Goal: Communication & Community: Participate in discussion

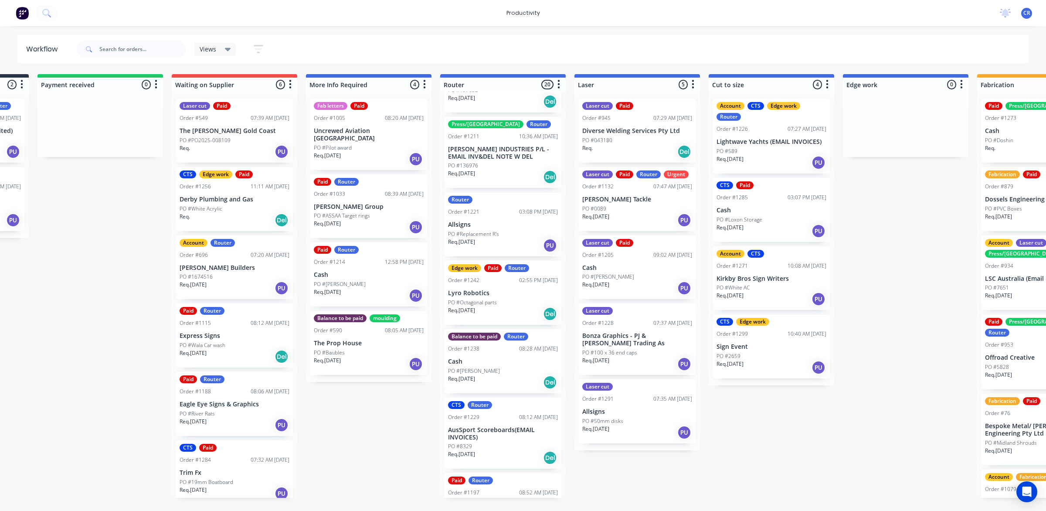
scroll to position [0, 112]
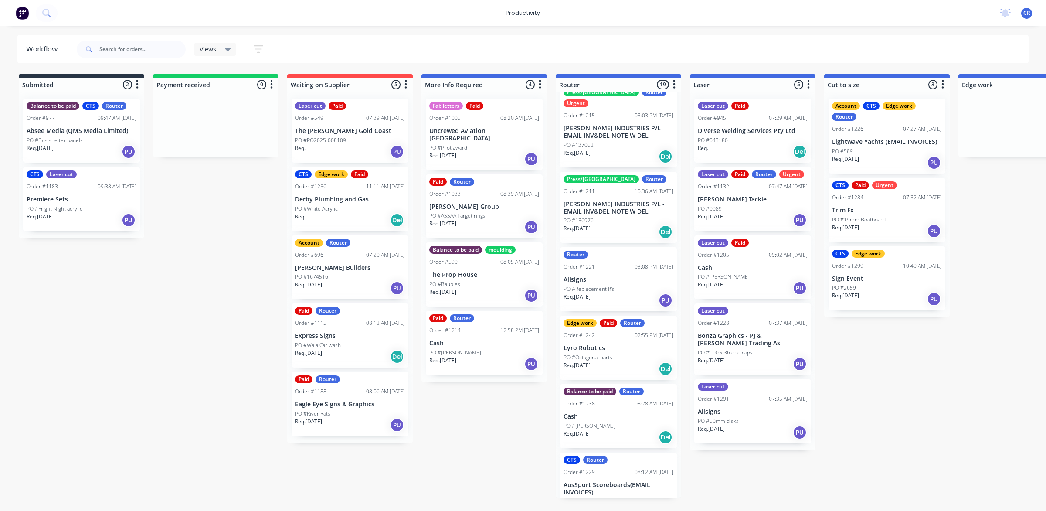
scroll to position [218, 0]
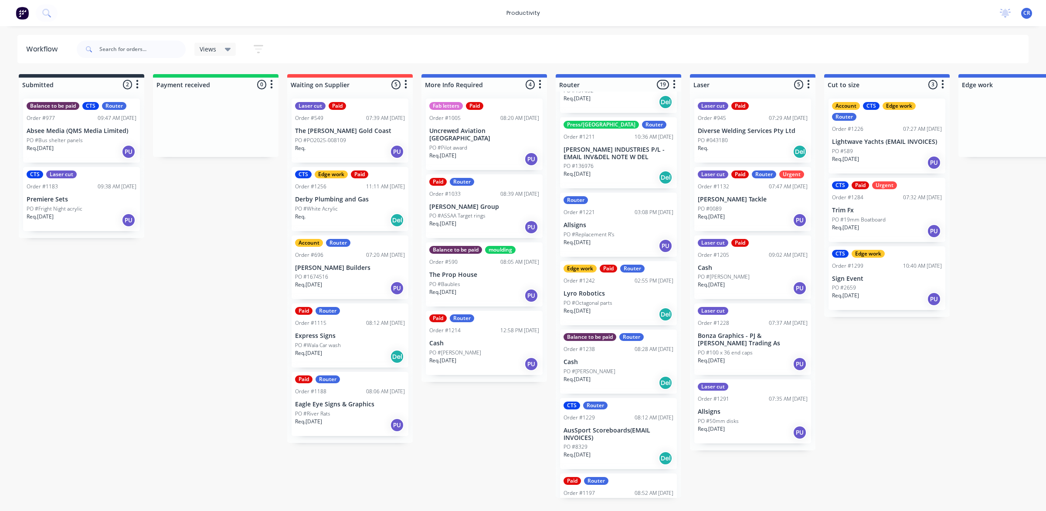
click at [612, 307] on div "Req. 21/08/25 Del" at bounding box center [618, 314] width 110 height 15
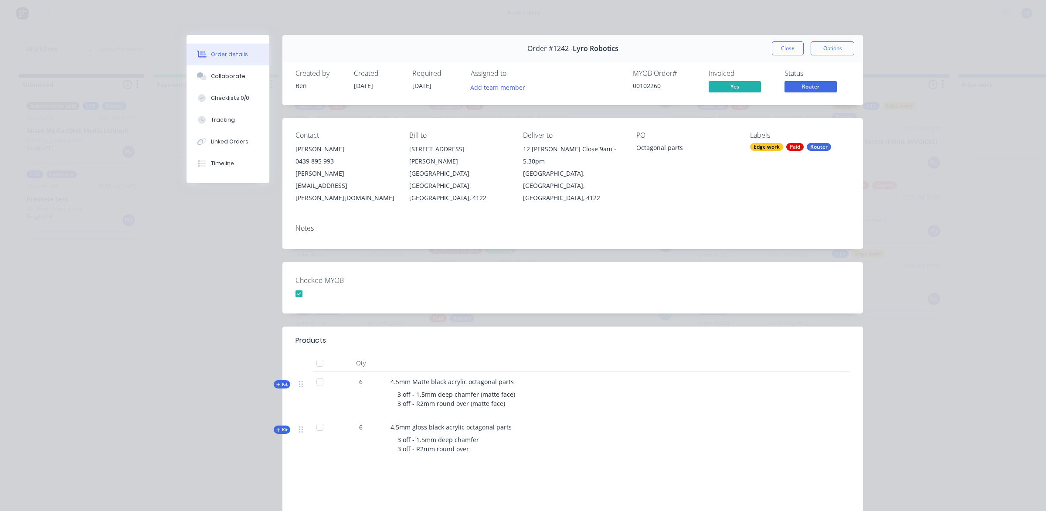
drag, startPoint x: 784, startPoint y: 44, endPoint x: 770, endPoint y: 72, distance: 32.0
click at [784, 44] on button "Close" at bounding box center [788, 48] width 32 height 14
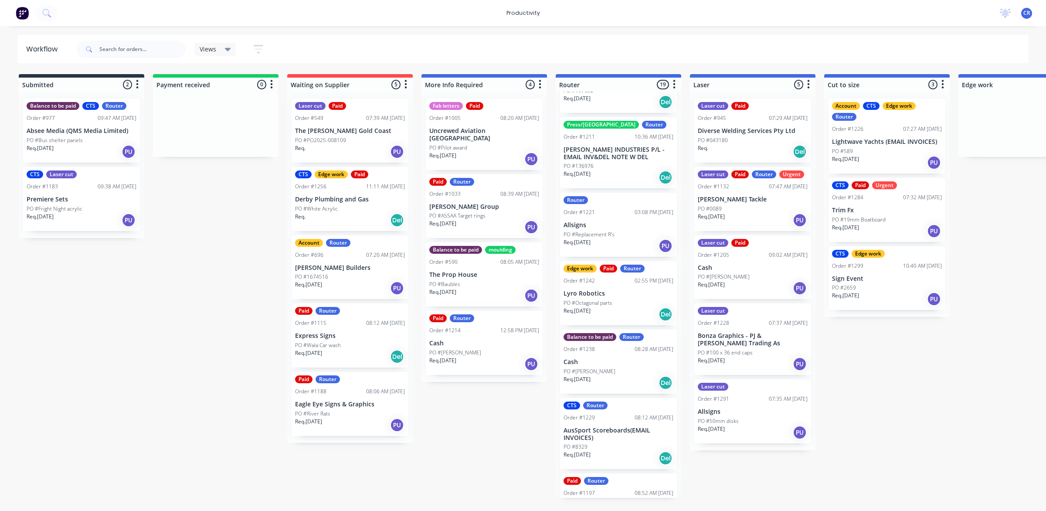
click at [732, 419] on p "PO #50mm disks" at bounding box center [718, 421] width 41 height 8
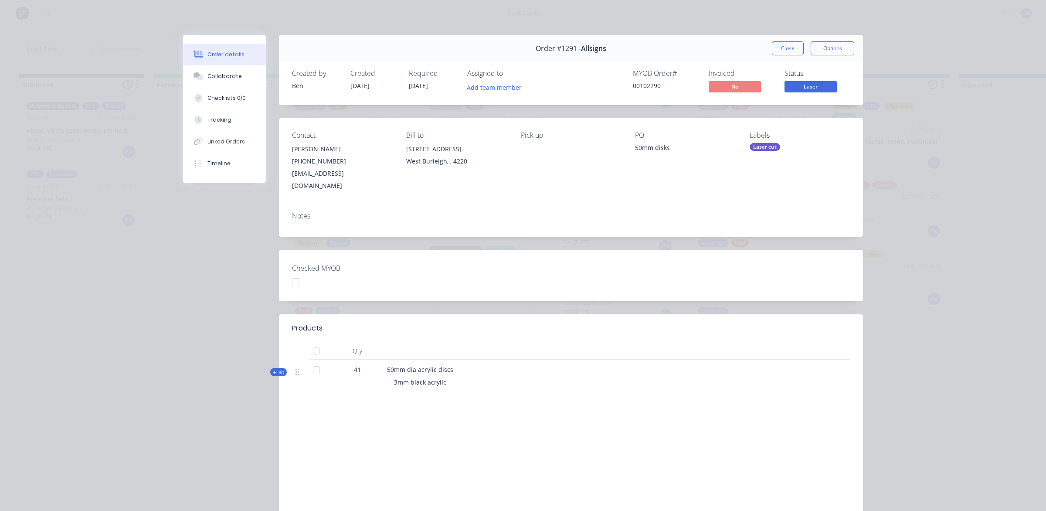
click at [777, 47] on button "Close" at bounding box center [788, 48] width 32 height 14
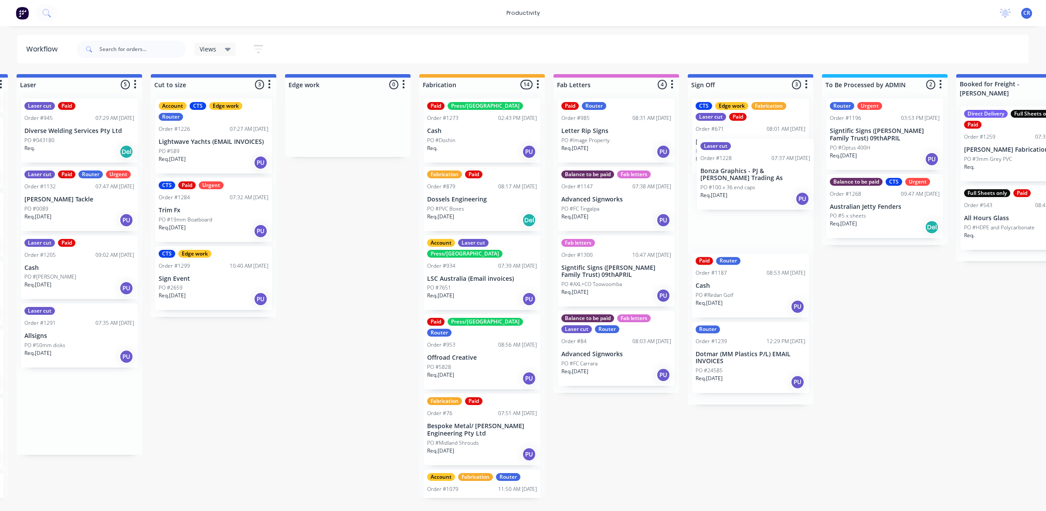
scroll to position [0, 674]
drag, startPoint x: 741, startPoint y: 342, endPoint x: 744, endPoint y: 167, distance: 175.6
click at [744, 167] on div "Submitted 2 Sort By Created date Required date Order number Customer name Most …" at bounding box center [361, 286] width 2085 height 424
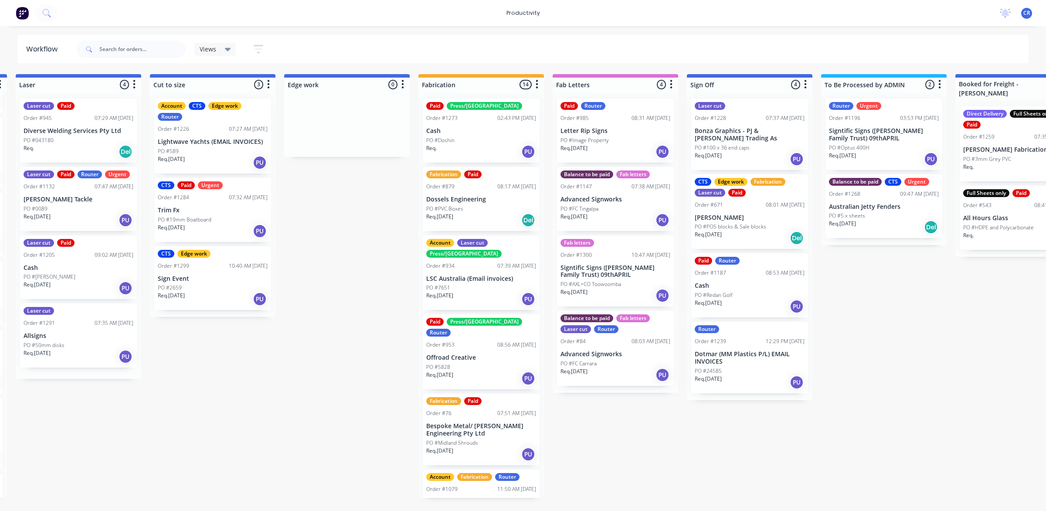
click at [754, 153] on div "Req. 21/08/25 PU" at bounding box center [750, 159] width 110 height 15
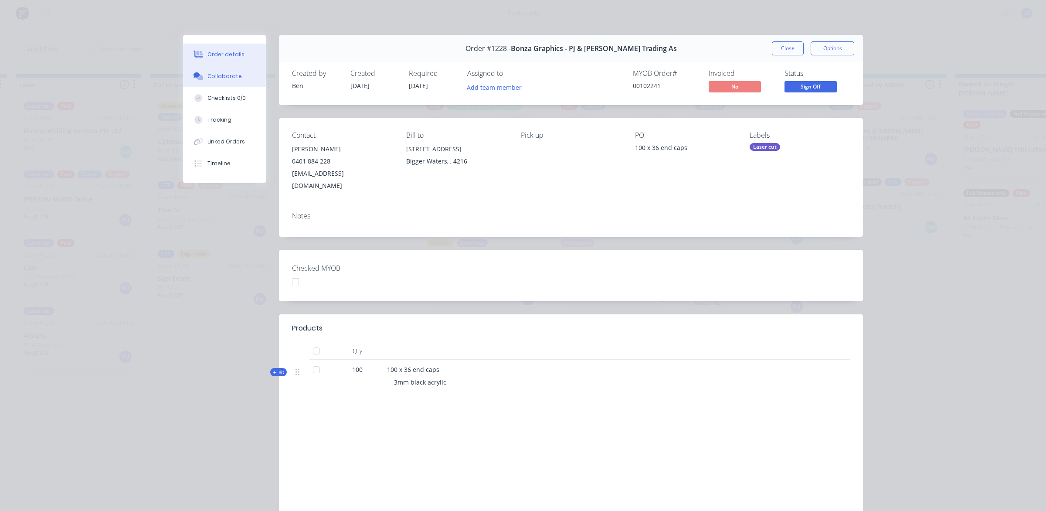
click at [251, 79] on button "Collaborate" at bounding box center [224, 76] width 83 height 22
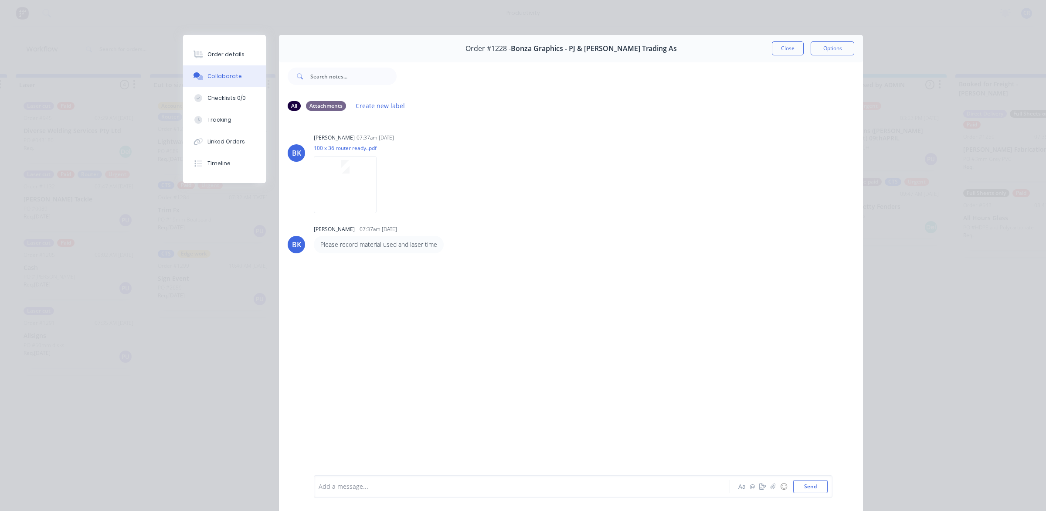
click at [351, 491] on div "Add a message..." at bounding box center [510, 486] width 382 height 13
click at [370, 488] on div "@ben" at bounding box center [509, 486] width 381 height 9
click at [330, 485] on span "@ben" at bounding box center [327, 486] width 17 height 8
click at [392, 492] on div "@Ben Done" at bounding box center [510, 486] width 382 height 13
click at [809, 481] on button "Send" at bounding box center [810, 486] width 34 height 13
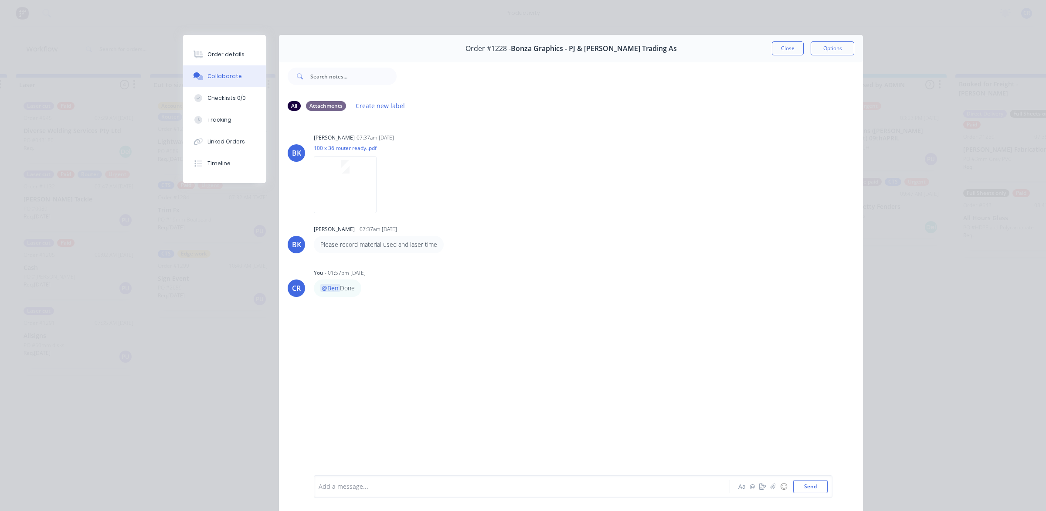
click at [376, 480] on div "Add a message..." at bounding box center [510, 486] width 382 height 13
click at [797, 483] on button "Send" at bounding box center [810, 486] width 34 height 13
click at [776, 51] on button "Close" at bounding box center [788, 48] width 32 height 14
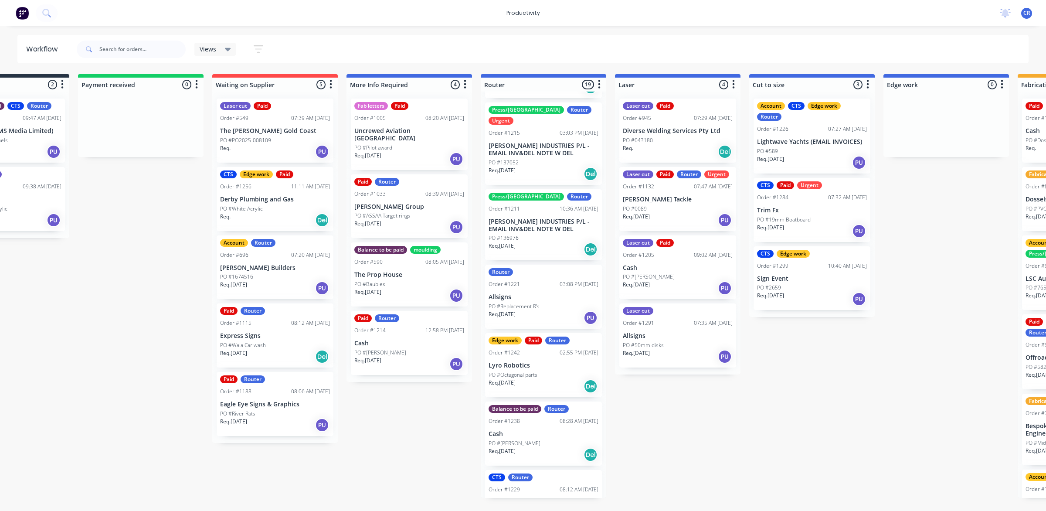
scroll to position [163, 0]
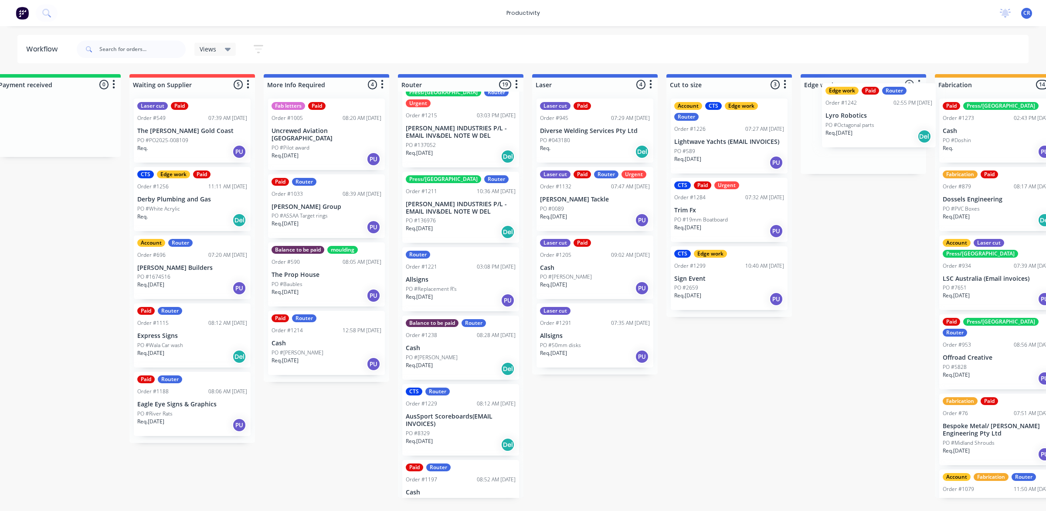
drag, startPoint x: 534, startPoint y: 342, endPoint x: 876, endPoint y: 130, distance: 402.5
click at [876, 130] on div "Submitted 2 Sort By Created date Required date Order number Customer name Most …" at bounding box center [878, 286] width 2085 height 424
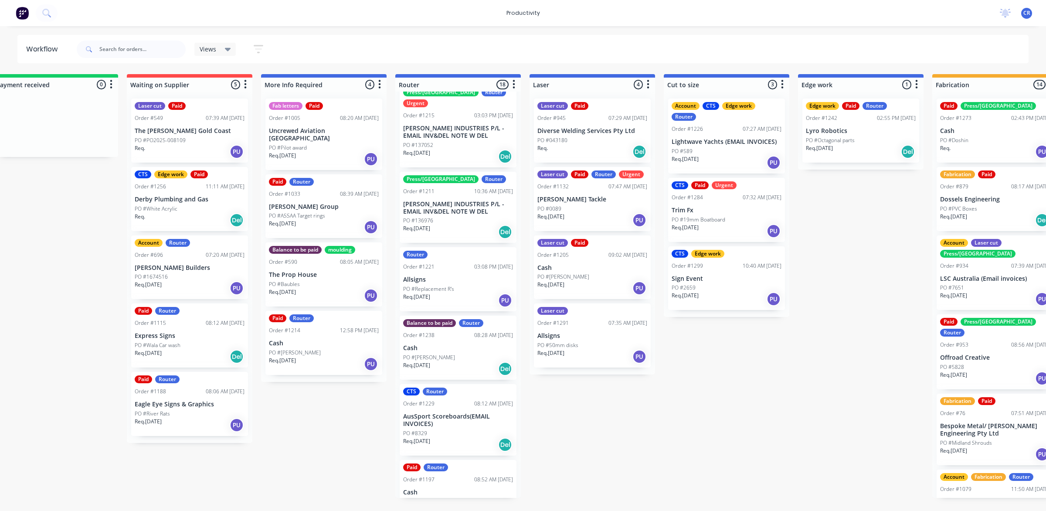
click at [455, 505] on div "Req. 21/08/25 PU" at bounding box center [458, 512] width 110 height 15
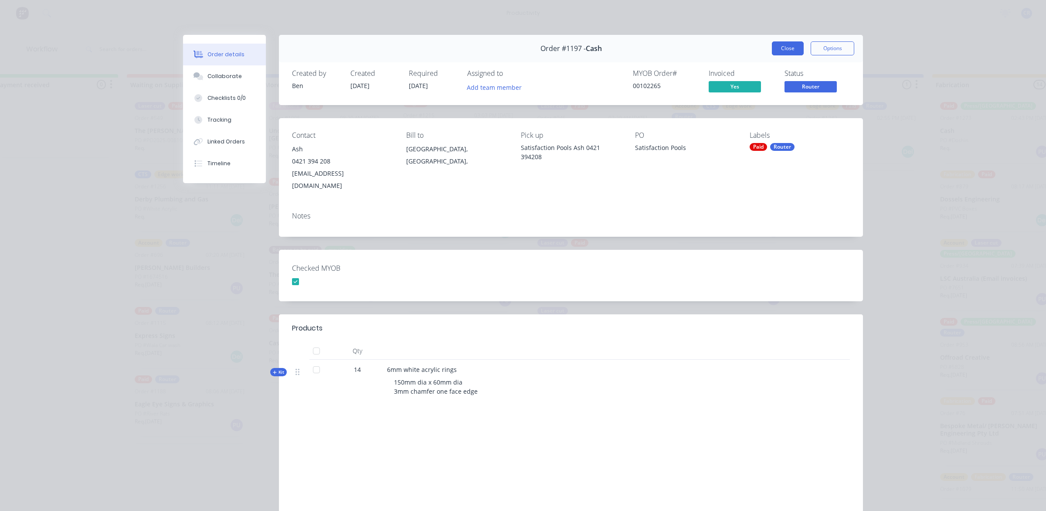
click at [778, 48] on button "Close" at bounding box center [788, 48] width 32 height 14
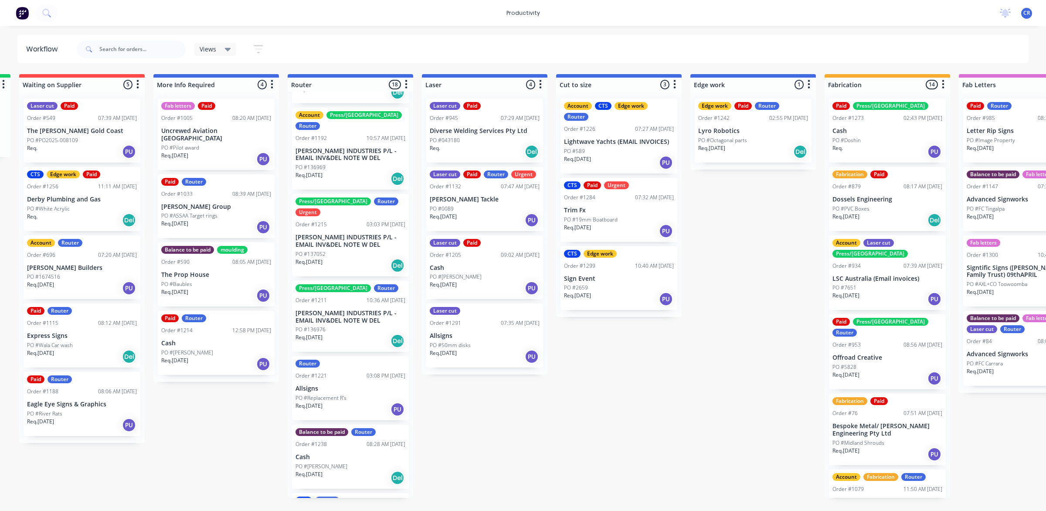
scroll to position [0, 269]
click at [861, 203] on div "Fabrication Paid Order #879 08:17 AM 20/08/25 Dossels Engineering PO #PVC Boxes…" at bounding box center [885, 199] width 117 height 64
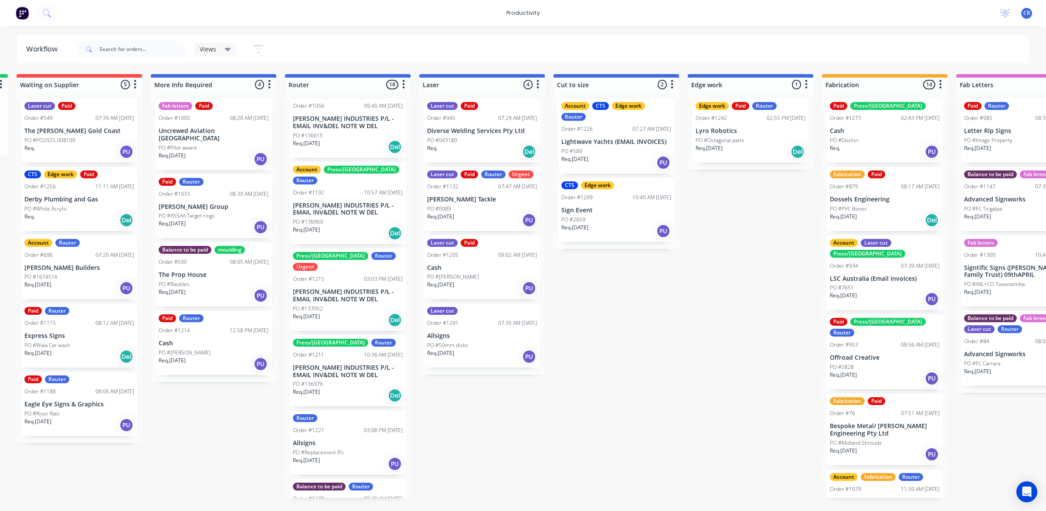
scroll to position [0, 272]
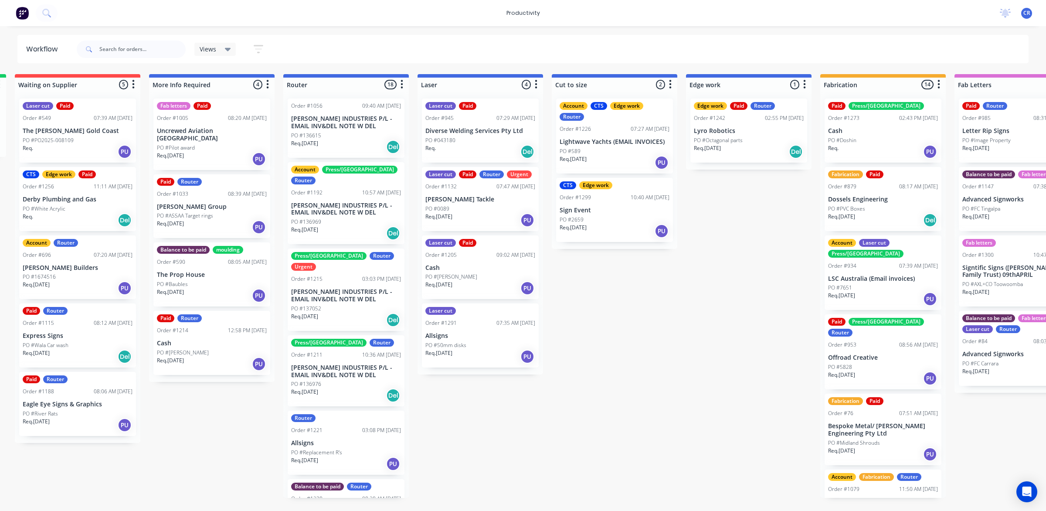
click at [886, 208] on div "PO #PVC Boxes" at bounding box center [883, 209] width 110 height 8
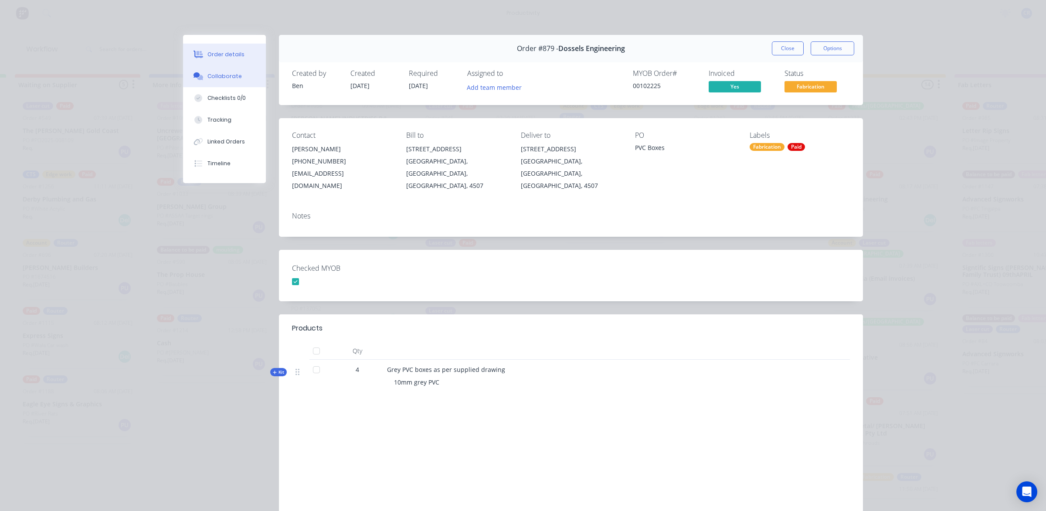
click at [207, 72] on div "Collaborate" at bounding box center [224, 76] width 34 height 8
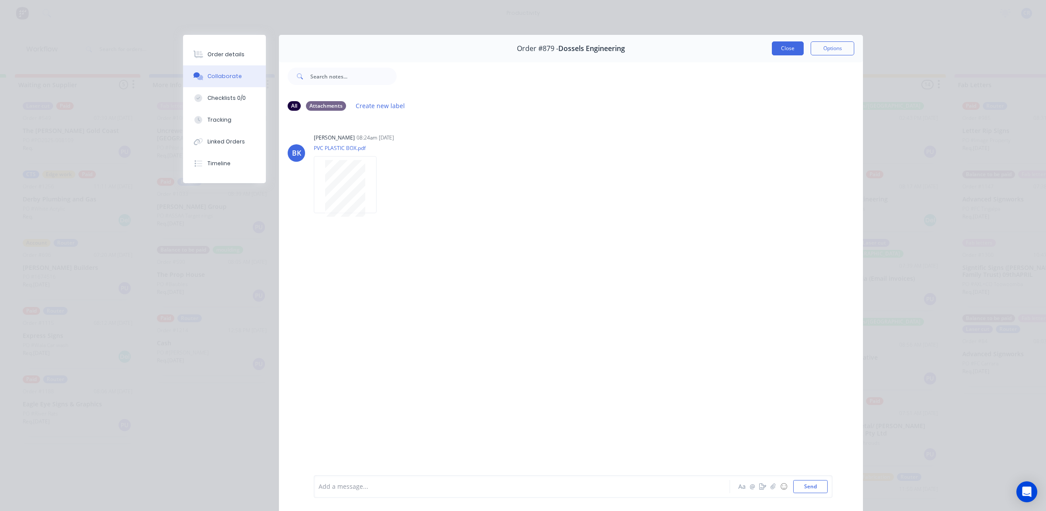
click at [790, 48] on button "Close" at bounding box center [788, 48] width 32 height 14
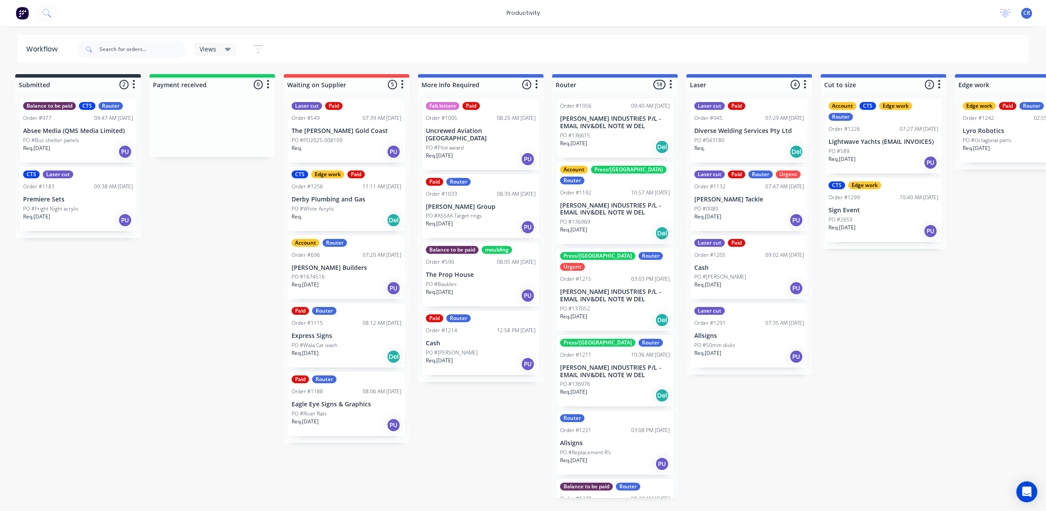
scroll to position [0, 0]
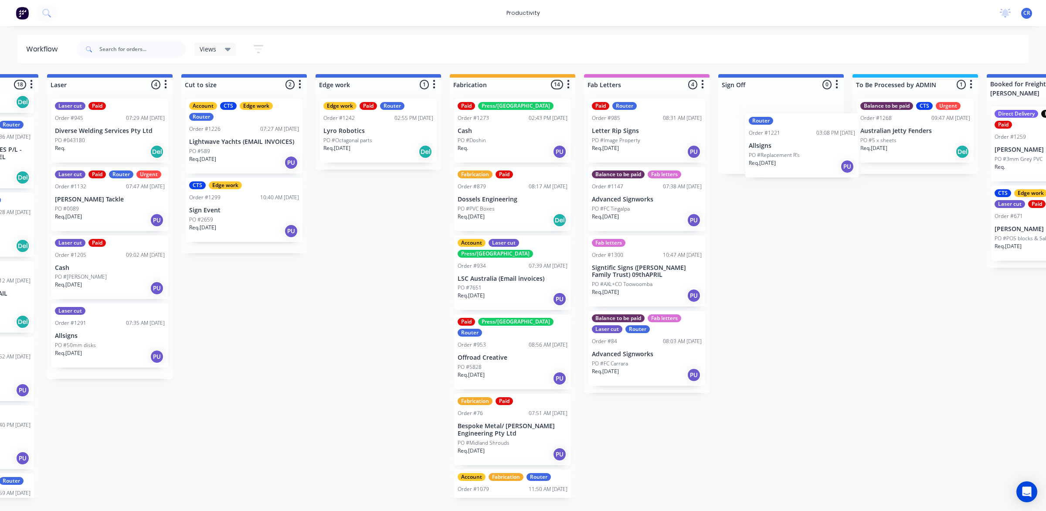
scroll to position [0, 647]
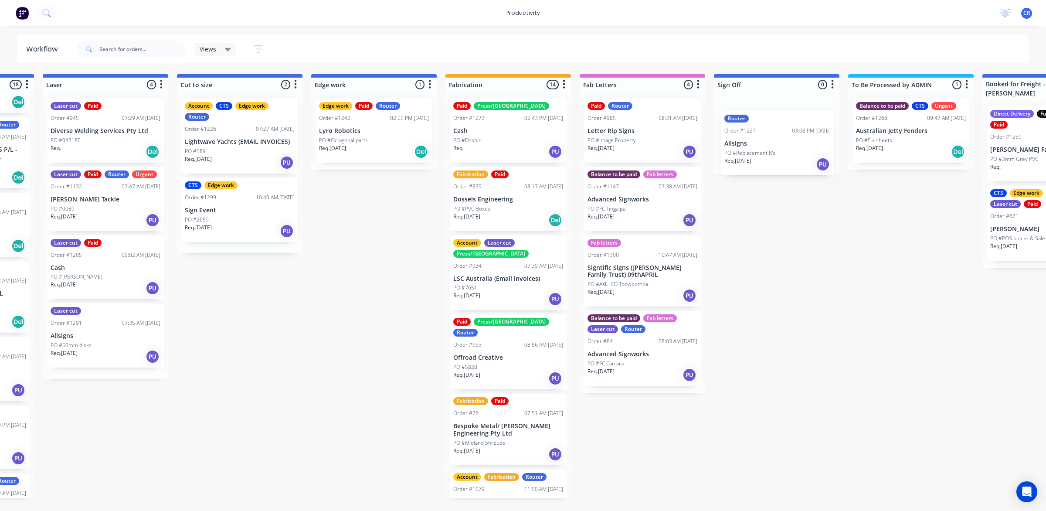
drag, startPoint x: 598, startPoint y: 208, endPoint x: 773, endPoint y: 144, distance: 185.8
click at [773, 144] on div "Submitted 2 Sort By Created date Required date Order number Customer name Most …" at bounding box center [388, 286] width 2085 height 424
click at [773, 144] on div "Req. [DATE] PU" at bounding box center [777, 151] width 110 height 15
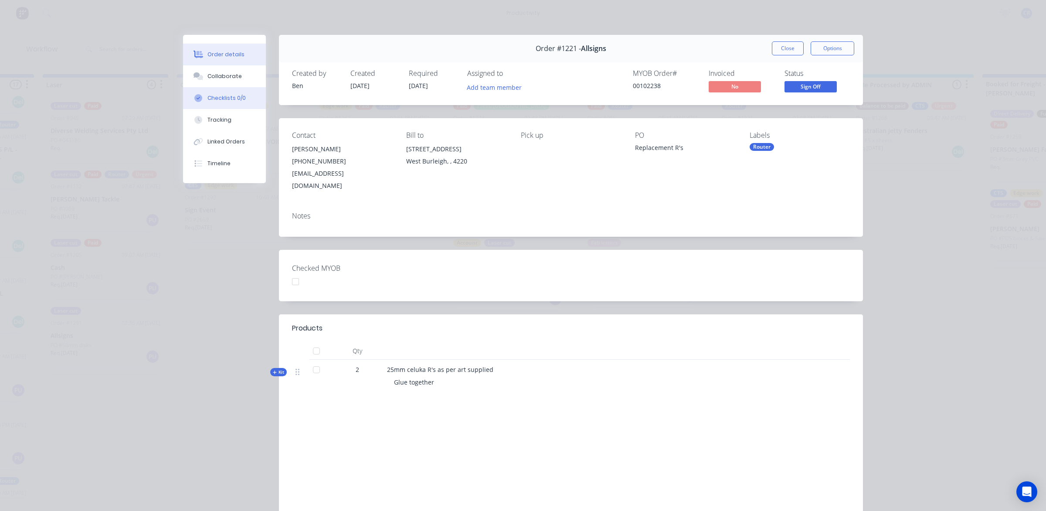
drag, startPoint x: 223, startPoint y: 79, endPoint x: 231, endPoint y: 90, distance: 14.0
click at [223, 79] on div "Collaborate" at bounding box center [224, 76] width 34 height 8
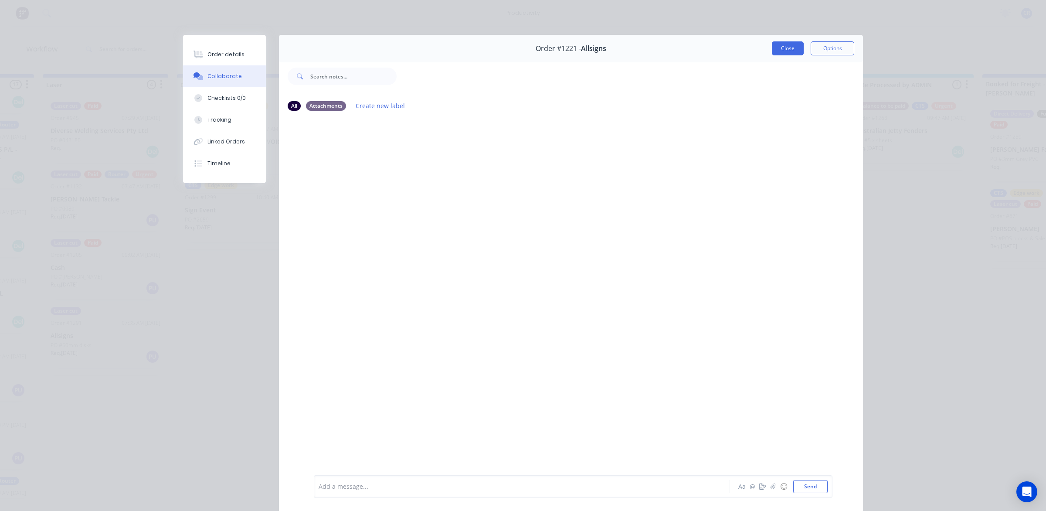
click at [786, 48] on button "Close" at bounding box center [788, 48] width 32 height 14
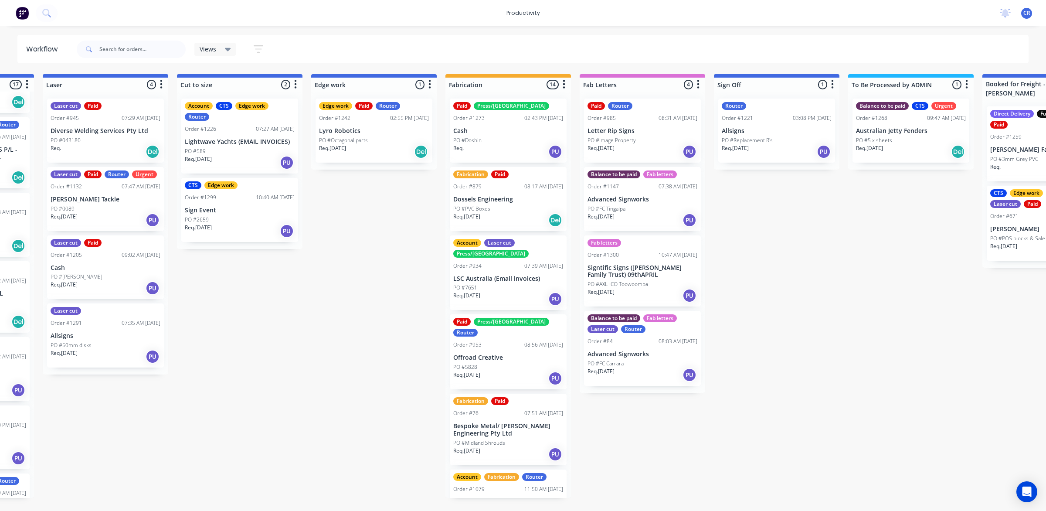
click at [783, 115] on div "Order #1221 03:08 PM 20/08/25" at bounding box center [777, 118] width 110 height 8
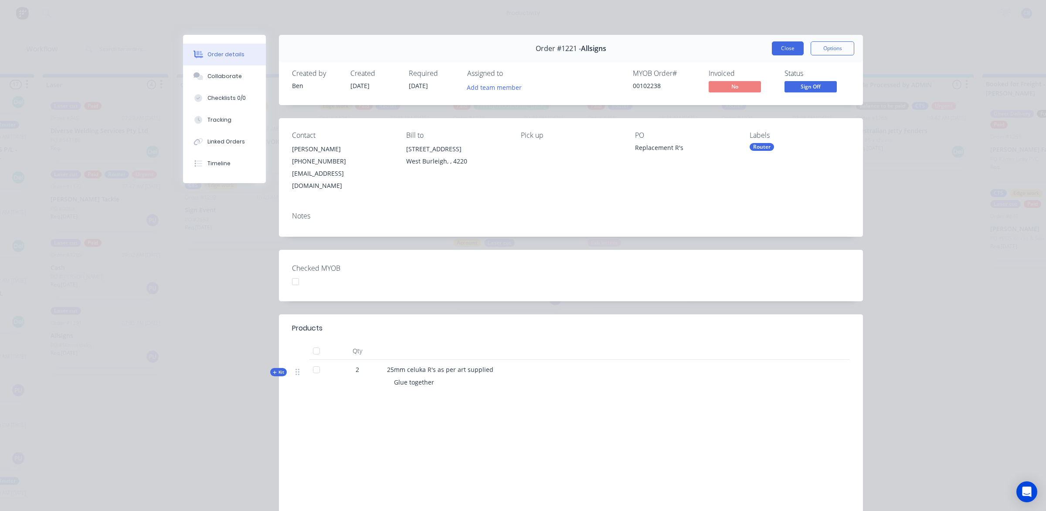
click at [775, 51] on button "Close" at bounding box center [788, 48] width 32 height 14
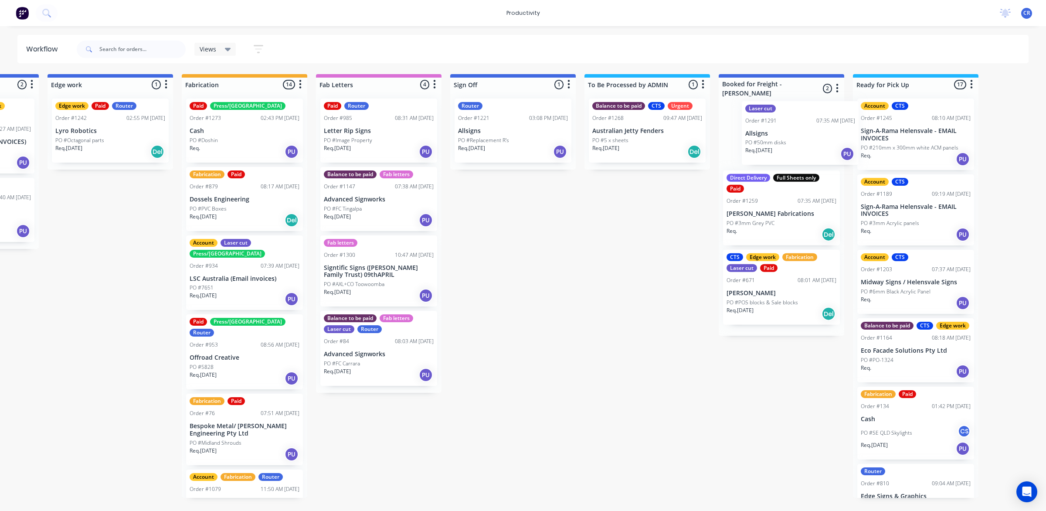
scroll to position [0, 912]
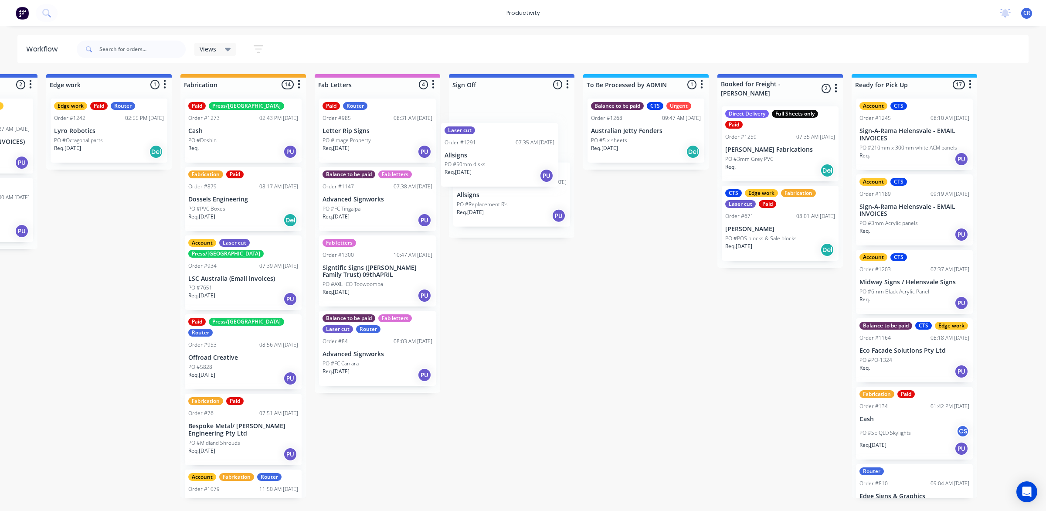
drag, startPoint x: 575, startPoint y: 359, endPoint x: 484, endPoint y: 173, distance: 206.8
click at [484, 173] on div "Submitted 2 Sort By Created date Required date Order number Customer name Most …" at bounding box center [123, 286] width 2085 height 424
click at [493, 148] on div "Req. 26/08/25 PU" at bounding box center [512, 151] width 110 height 15
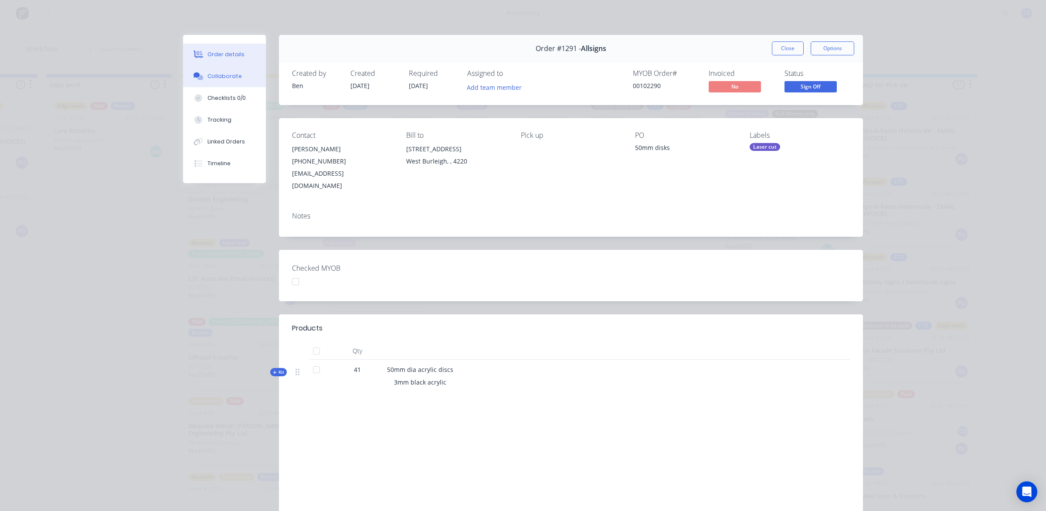
click at [220, 78] on div "Collaborate" at bounding box center [224, 76] width 34 height 8
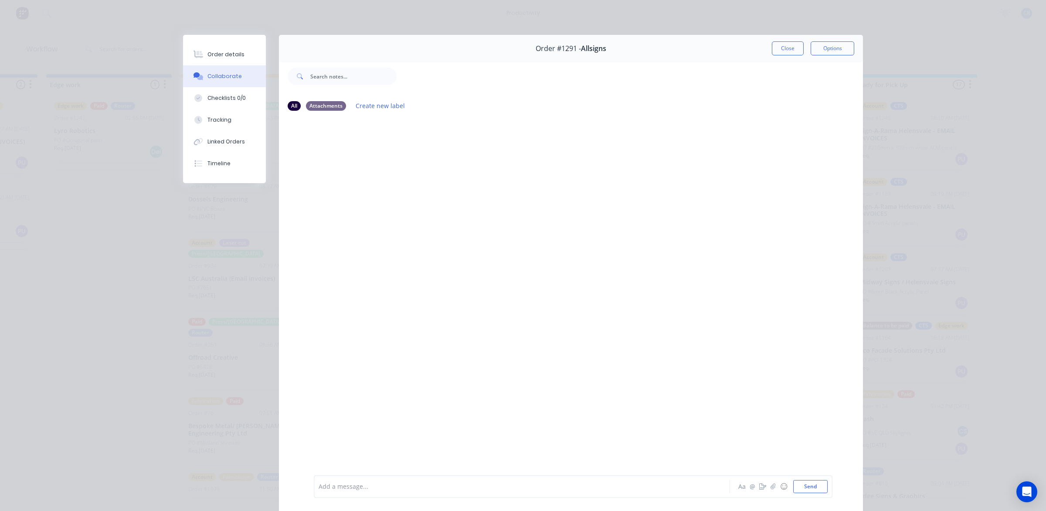
click at [349, 487] on div at bounding box center [509, 486] width 381 height 9
click at [355, 463] on div "@ben Aa @ ☺ Send" at bounding box center [571, 486] width 584 height 49
click at [347, 486] on div "@ben" at bounding box center [509, 486] width 381 height 9
click at [814, 488] on button "Send" at bounding box center [810, 486] width 34 height 13
click at [786, 51] on button "Close" at bounding box center [788, 48] width 32 height 14
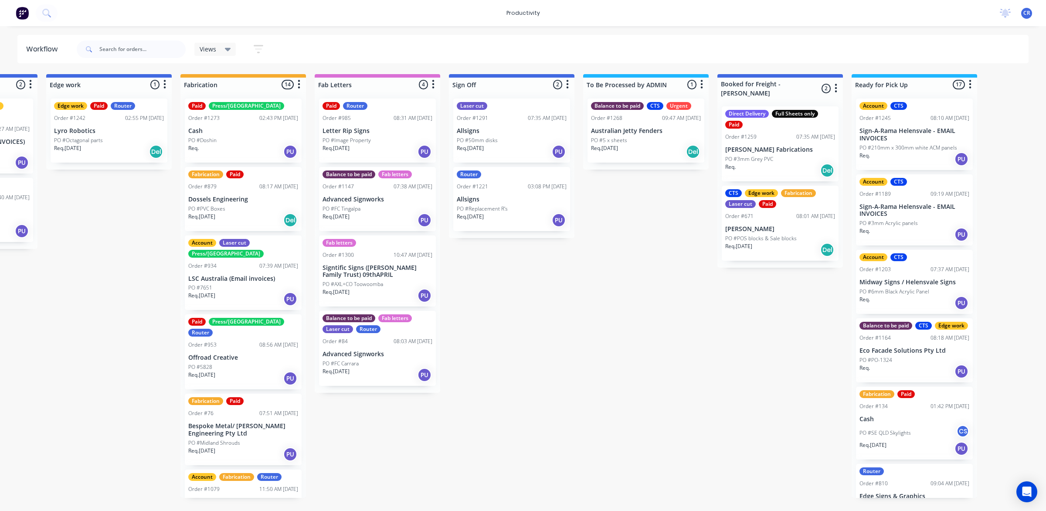
click at [504, 133] on p "Allsigns" at bounding box center [512, 130] width 110 height 7
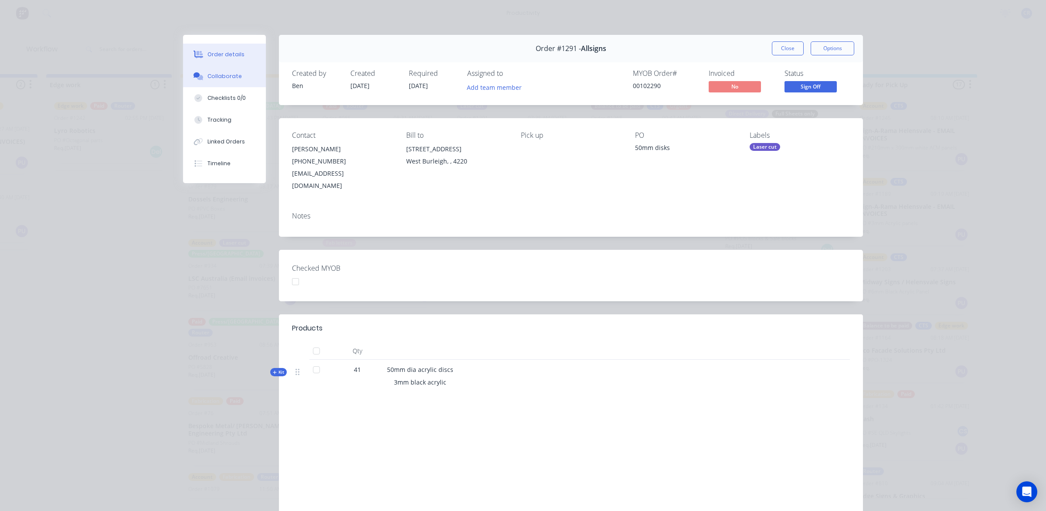
click at [228, 77] on div "Collaborate" at bounding box center [224, 76] width 34 height 8
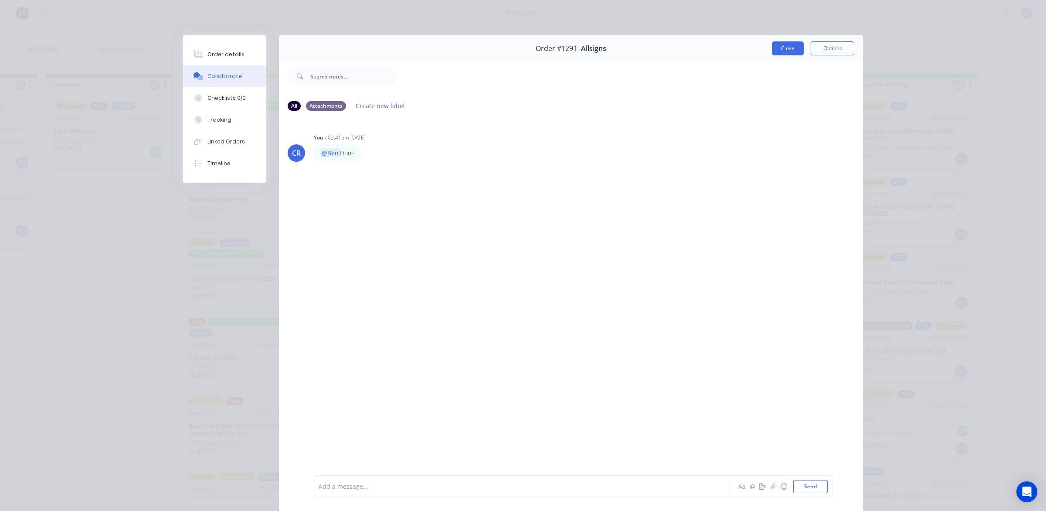
click at [778, 48] on button "Close" at bounding box center [788, 48] width 32 height 14
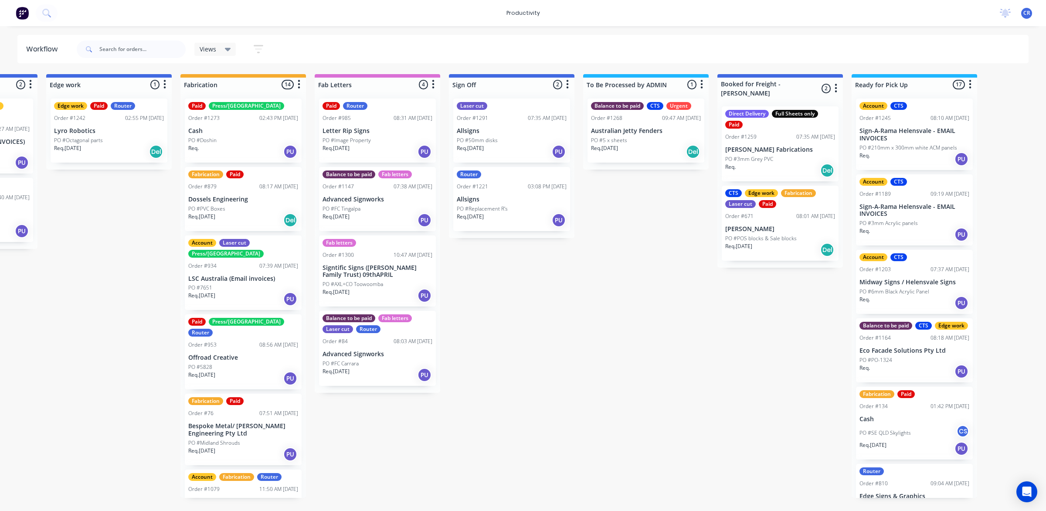
click at [515, 207] on div "PO #Replacement R's" at bounding box center [512, 209] width 110 height 8
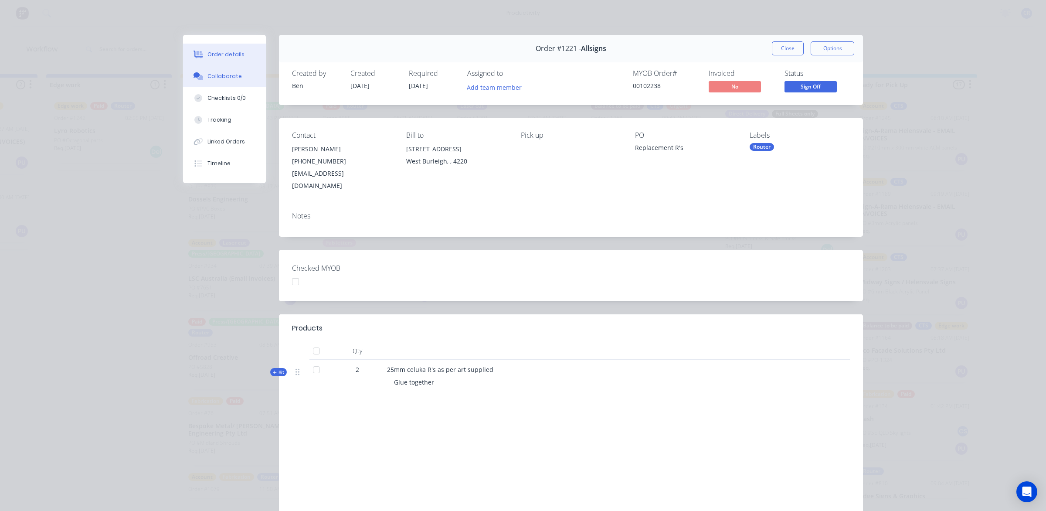
click at [241, 78] on button "Collaborate" at bounding box center [224, 76] width 83 height 22
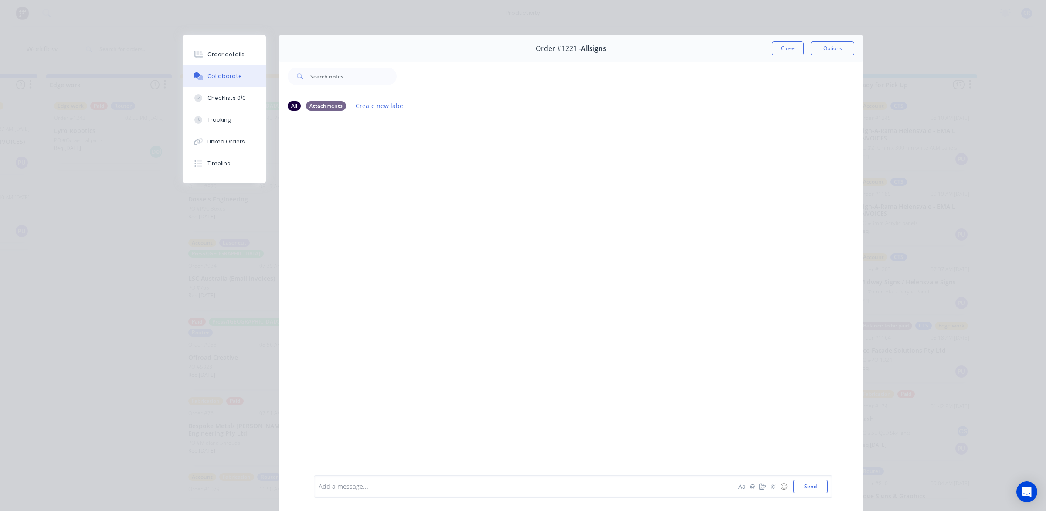
click at [393, 489] on div at bounding box center [509, 486] width 381 height 9
click at [798, 483] on button "Send" at bounding box center [810, 486] width 34 height 13
click at [774, 50] on button "Close" at bounding box center [788, 48] width 32 height 14
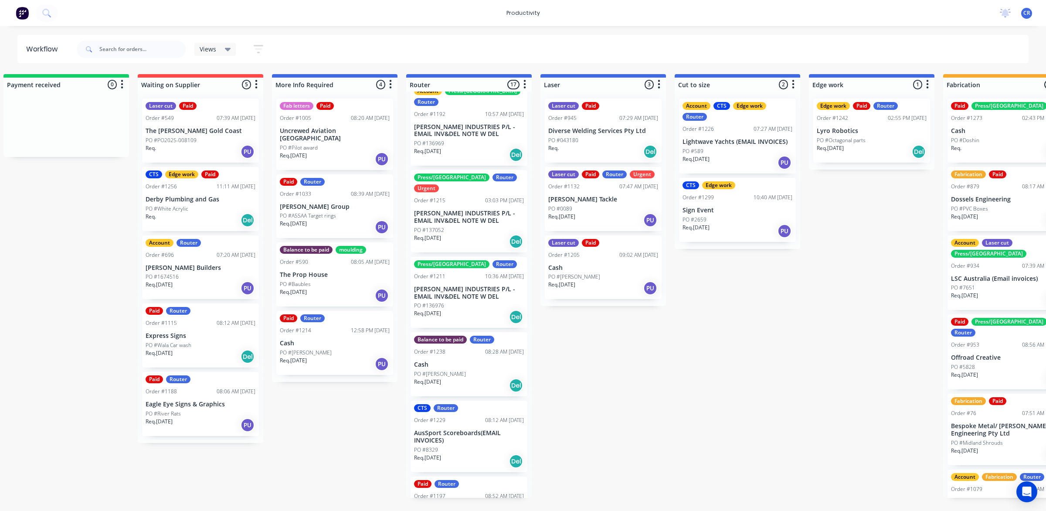
scroll to position [0, 0]
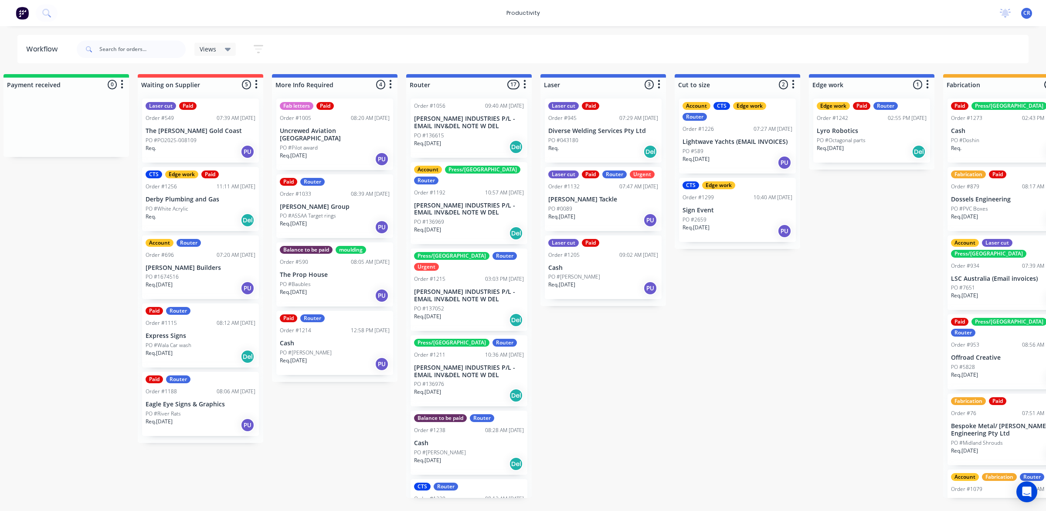
click at [452, 132] on div "PO #136615" at bounding box center [469, 136] width 110 height 8
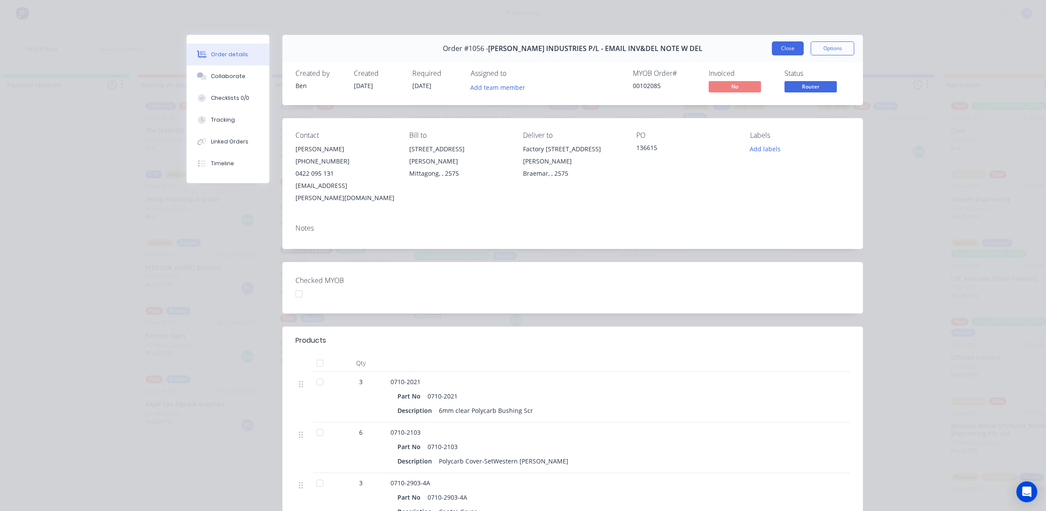
click at [783, 50] on button "Close" at bounding box center [788, 48] width 32 height 14
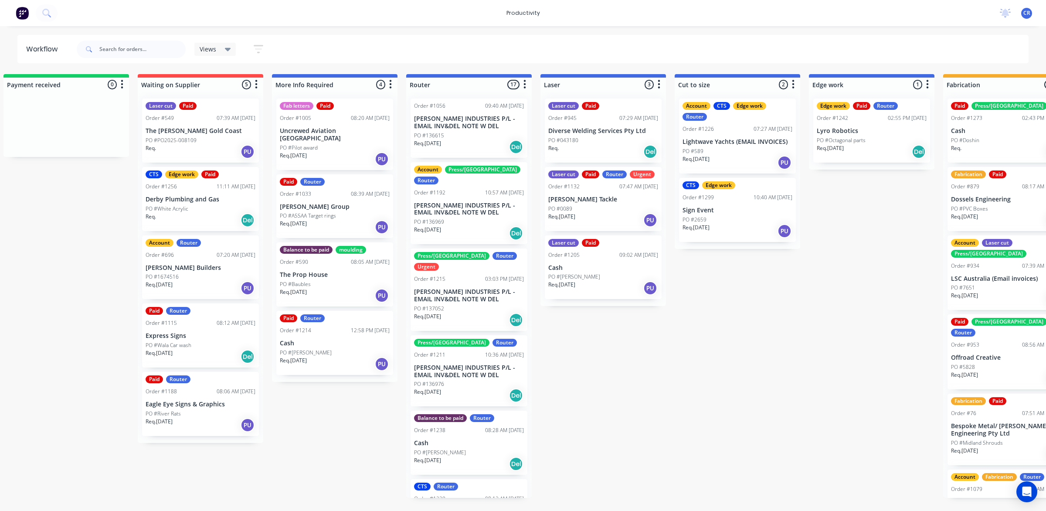
click at [473, 202] on p "[PERSON_NAME] INDUSTRIES P/L - EMAIL INV&DEL NOTE W DEL" at bounding box center [469, 209] width 110 height 15
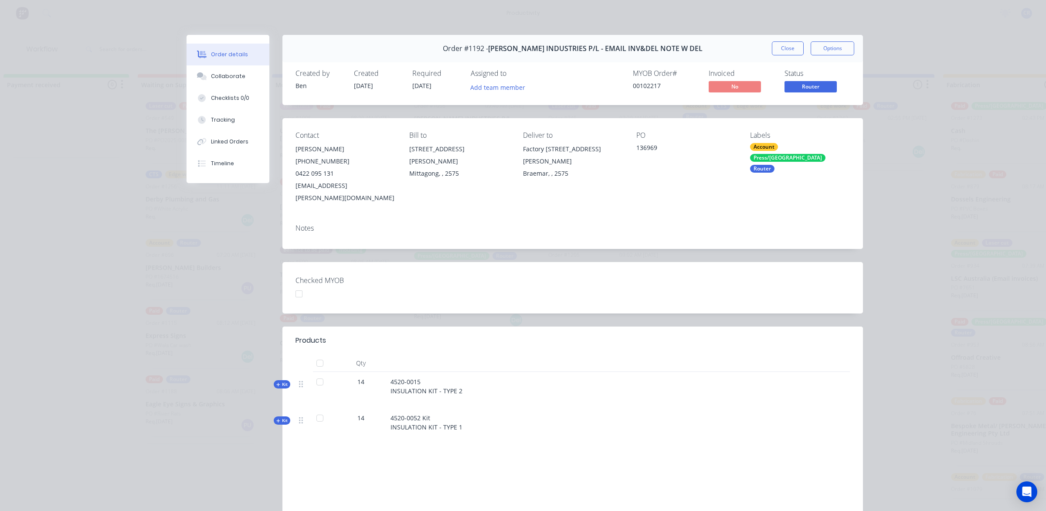
click at [782, 48] on button "Close" at bounding box center [788, 48] width 32 height 14
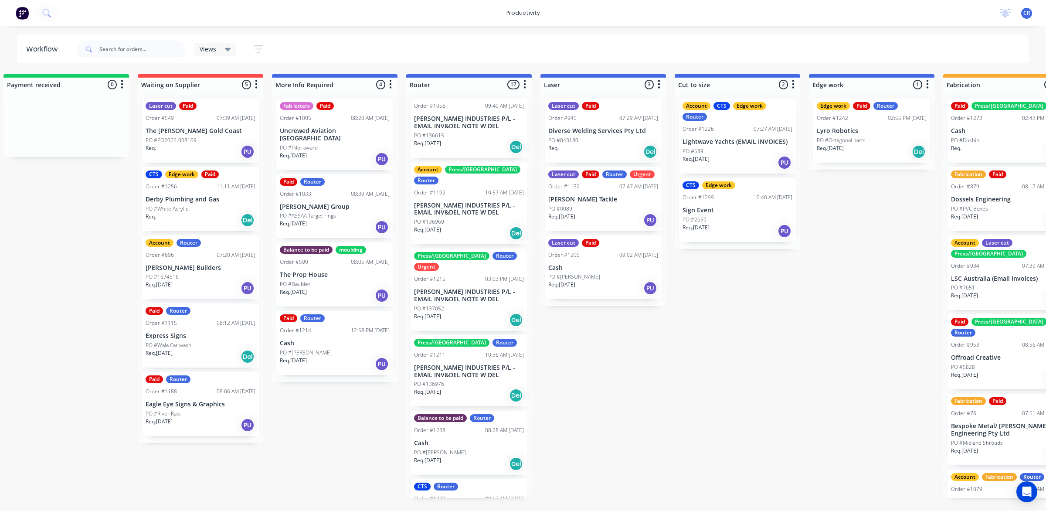
click at [460, 288] on p "[PERSON_NAME] INDUSTRIES P/L - EMAIL INV&DEL NOTE W DEL" at bounding box center [469, 295] width 110 height 15
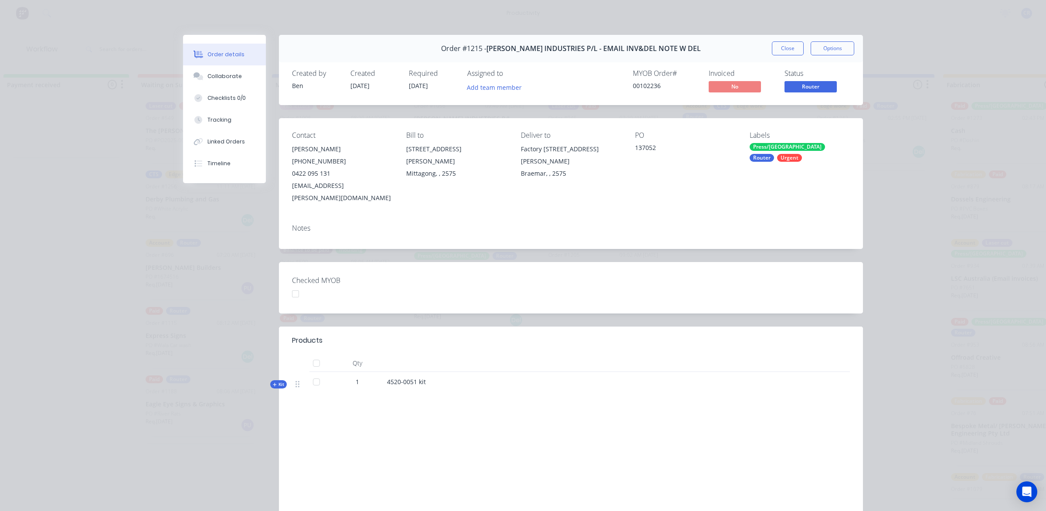
click at [792, 47] on button "Close" at bounding box center [788, 48] width 32 height 14
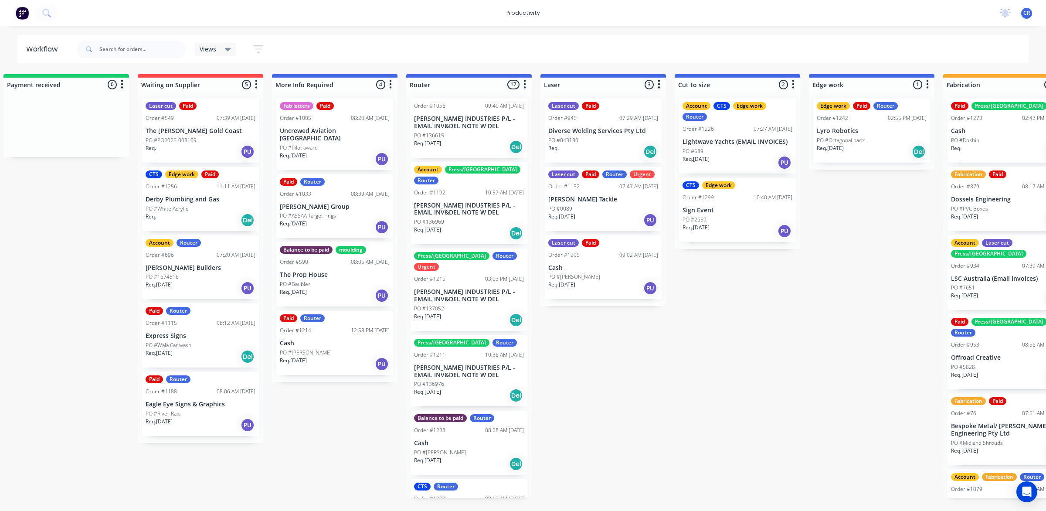
click at [452, 364] on p "[PERSON_NAME] INDUSTRIES P/L - EMAIL INV&DEL NOTE W DEL" at bounding box center [469, 371] width 110 height 15
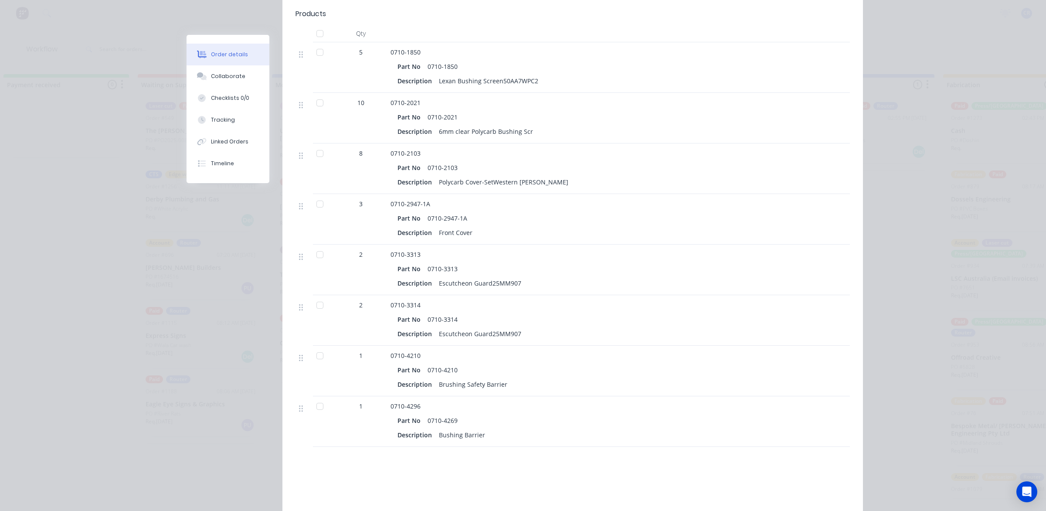
scroll to position [381, 0]
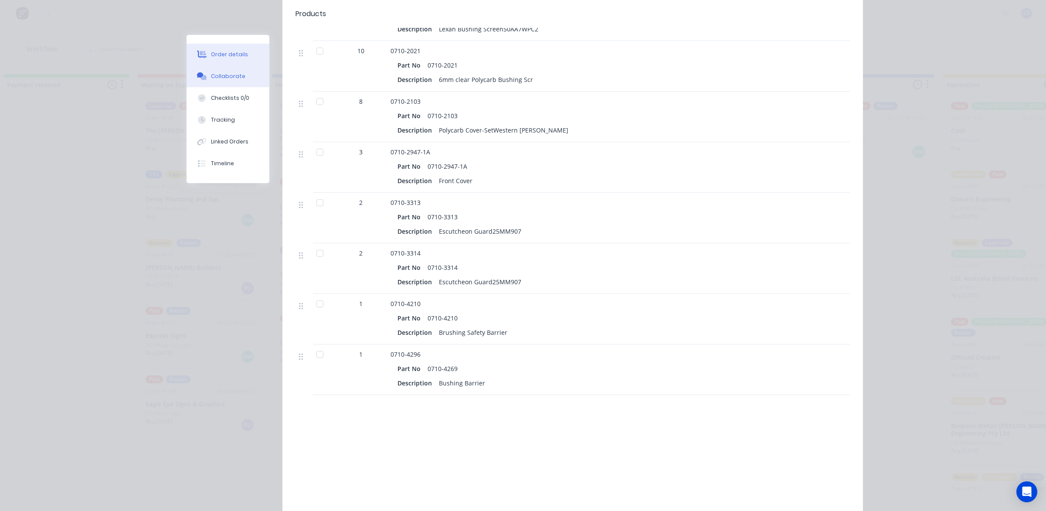
click at [238, 73] on button "Collaborate" at bounding box center [227, 76] width 83 height 22
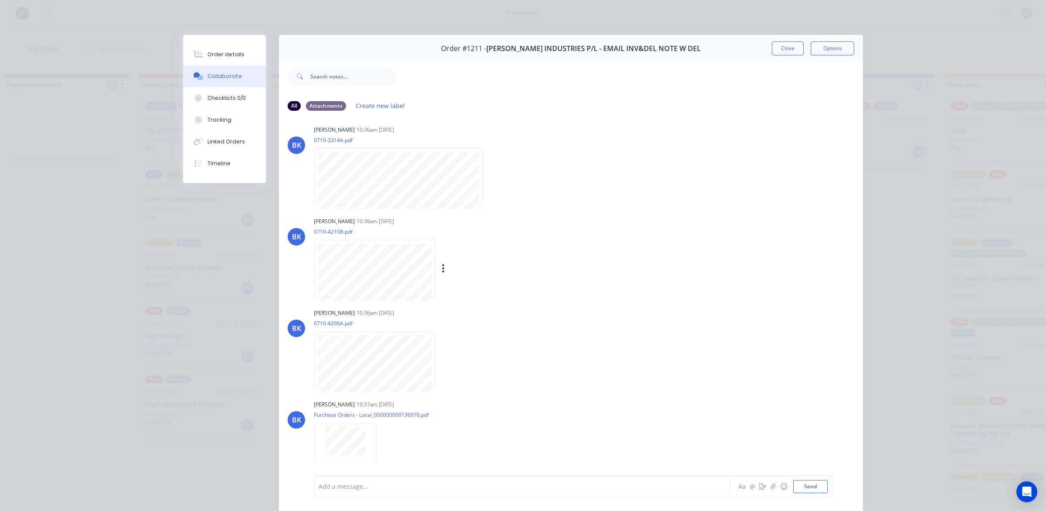
scroll to position [467, 0]
click at [773, 46] on button "Close" at bounding box center [788, 48] width 32 height 14
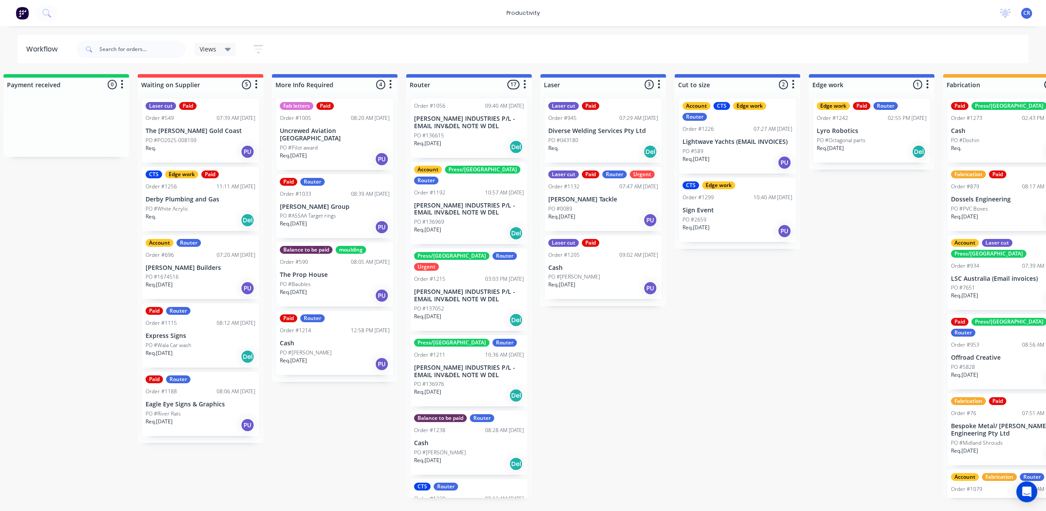
click at [1044, 139] on div "PO #Doshin" at bounding box center [1006, 140] width 110 height 8
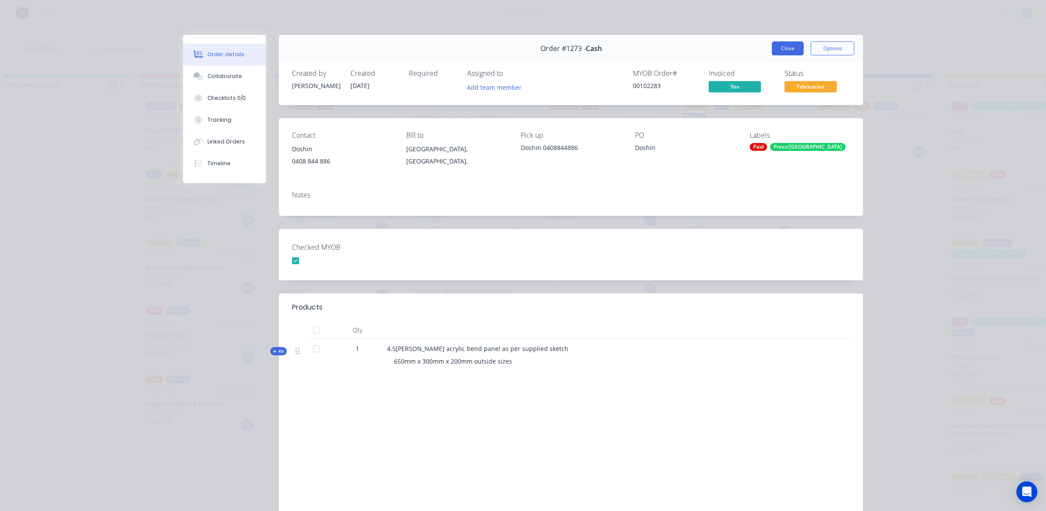
click at [778, 53] on button "Close" at bounding box center [788, 48] width 32 height 14
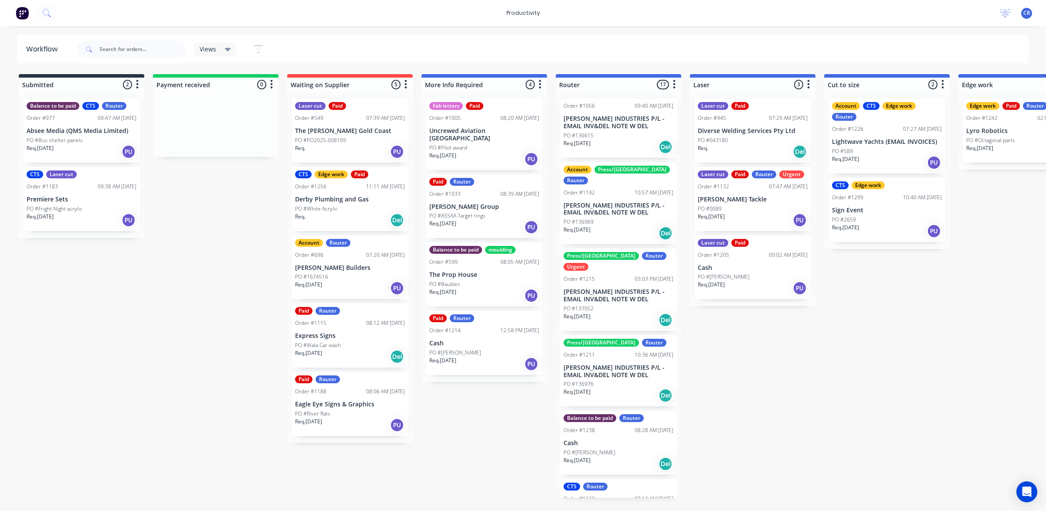
click at [922, 47] on div "Views Save new view None (Default) edit Ready for Pick Up edit Show/Hide status…" at bounding box center [552, 49] width 954 height 26
